Goal: Use online tool/utility: Utilize a website feature to perform a specific function

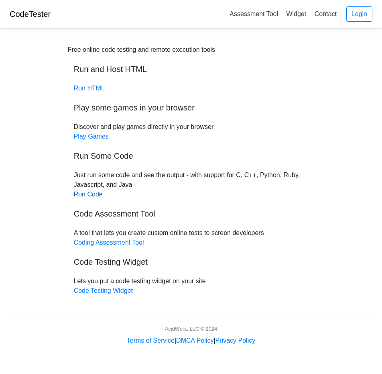
click at [92, 195] on link "Run Code" at bounding box center [88, 194] width 29 height 7
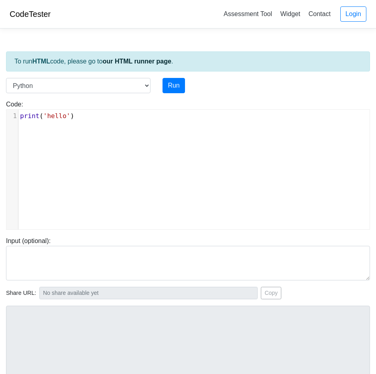
scroll to position [3, 0]
type textarea "print('hello')"
drag, startPoint x: 86, startPoint y: 117, endPoint x: -40, endPoint y: 122, distance: 126.1
click at [0, 122] on html "CodeTester Assessment Tool Widget Contact Login To run HTML code, please go to …" at bounding box center [188, 223] width 376 height 447
drag, startPoint x: 77, startPoint y: 116, endPoint x: 4, endPoint y: 116, distance: 73.8
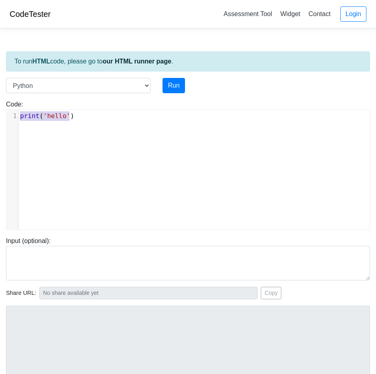
click at [4, 116] on div "Code: print('hello') print('hello') x 1 print ( 'hello' )" at bounding box center [188, 164] width 376 height 130
type textarea "​print('hello')"
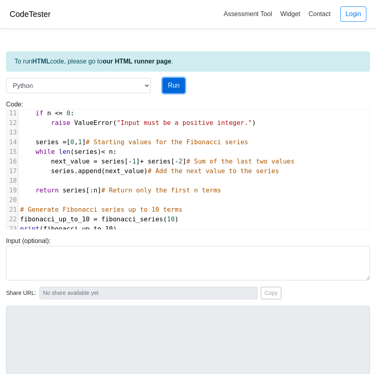
click at [175, 88] on button "Run" at bounding box center [173, 85] width 22 height 15
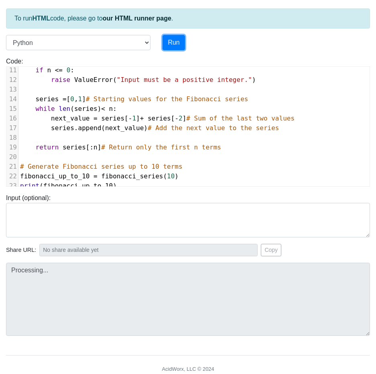
scroll to position [34, 0]
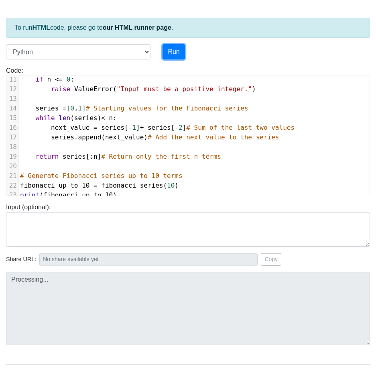
type input "[URL][DOMAIN_NAME]"
type textarea "Stdout: [0, 1, 1, 2, 3, 5, 8, 13, 21, 34]"
